Goal: Task Accomplishment & Management: Use online tool/utility

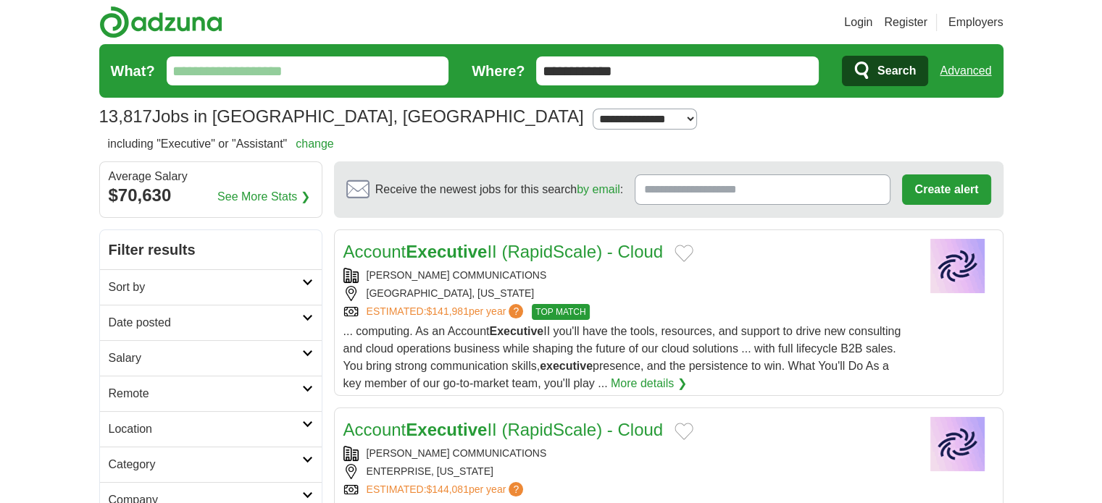
click at [292, 75] on input "What?" at bounding box center [308, 70] width 282 height 29
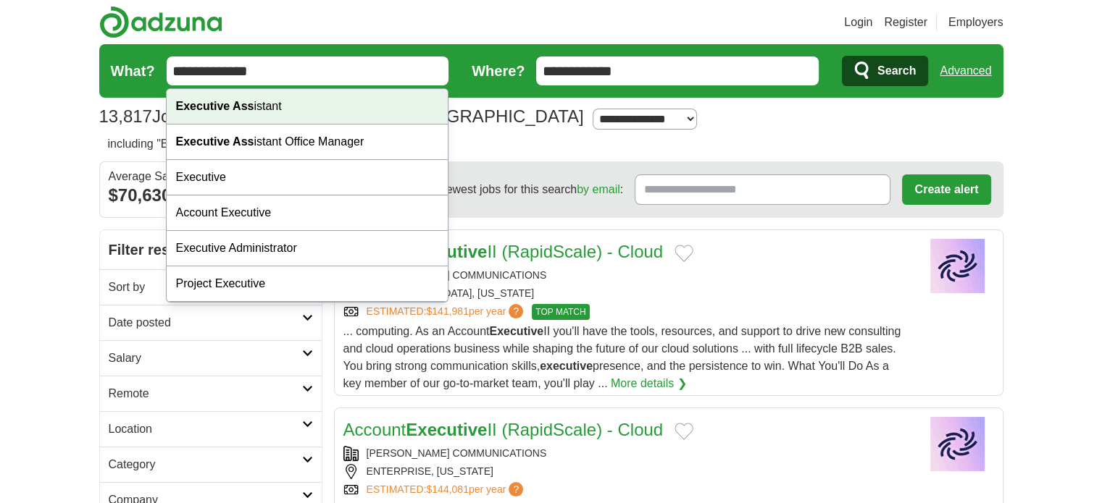
type input "**********"
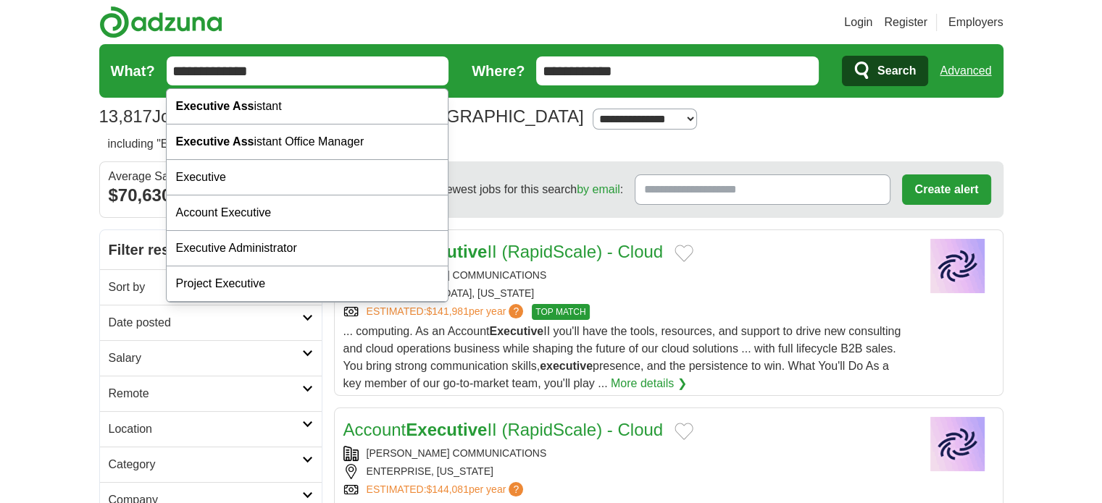
click at [317, 70] on input "**********" at bounding box center [308, 70] width 282 height 29
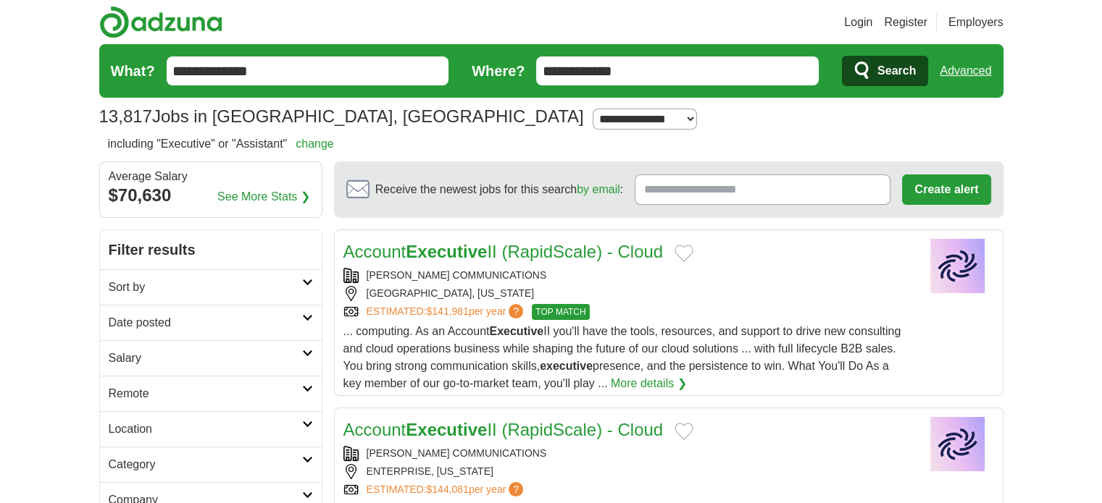
click at [907, 83] on span "Search" at bounding box center [896, 70] width 38 height 29
